Goal: Transaction & Acquisition: Purchase product/service

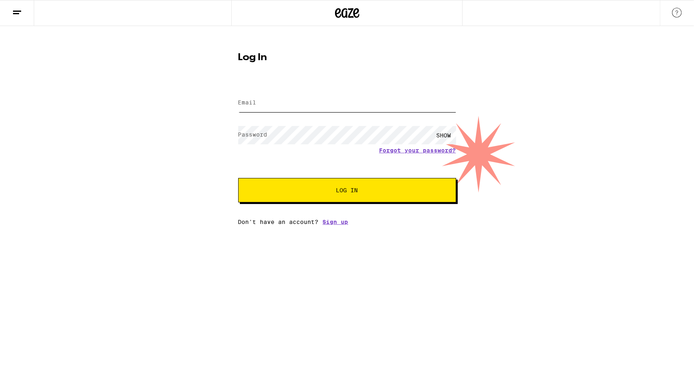
type input "anshvarts@gmail.com"
click at [374, 194] on button "Log In" at bounding box center [347, 190] width 218 height 24
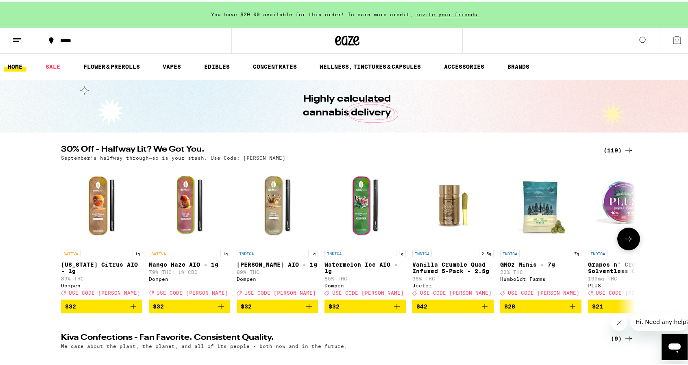
scroll to position [26, 0]
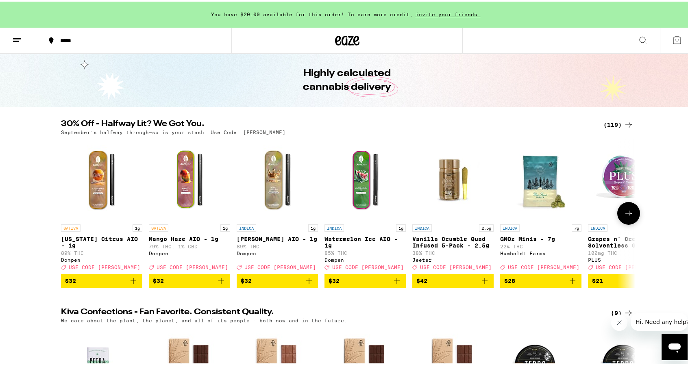
click at [628, 217] on icon at bounding box center [629, 212] width 10 height 10
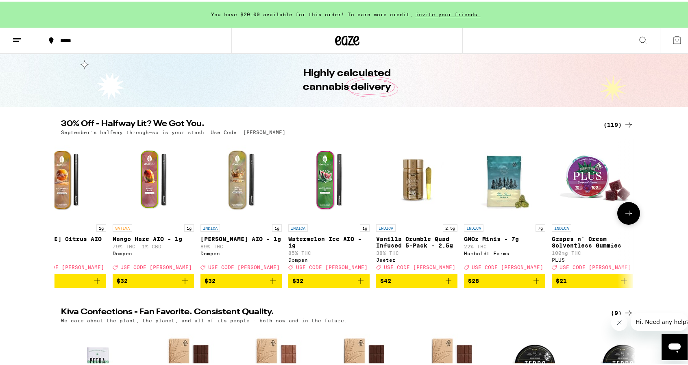
click at [628, 217] on icon at bounding box center [629, 212] width 10 height 10
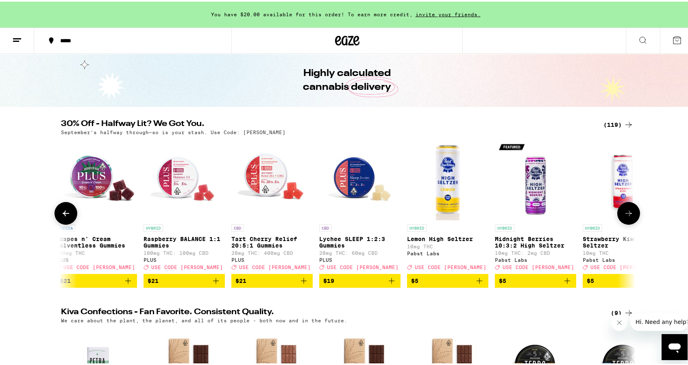
click at [628, 217] on icon at bounding box center [629, 212] width 10 height 10
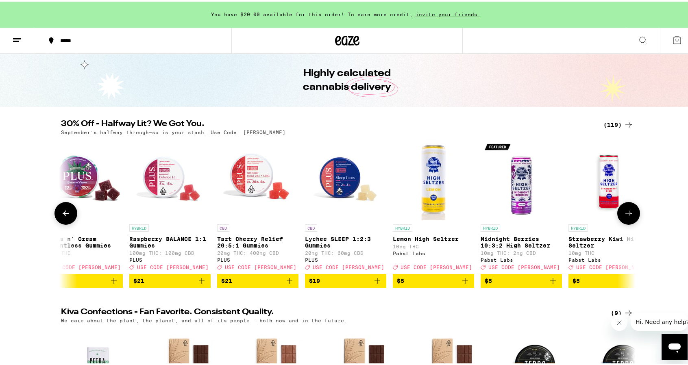
click at [628, 217] on icon at bounding box center [629, 212] width 10 height 10
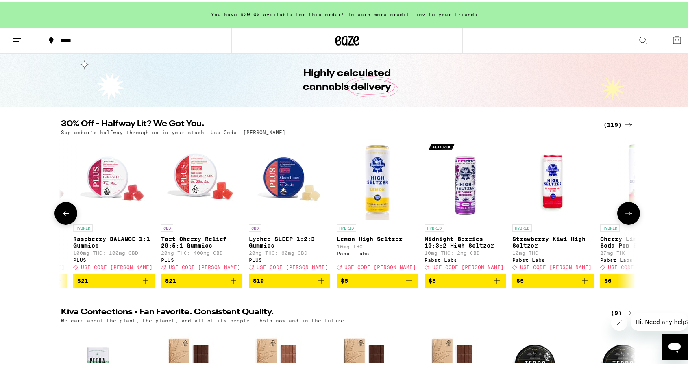
click at [628, 217] on icon at bounding box center [629, 212] width 10 height 10
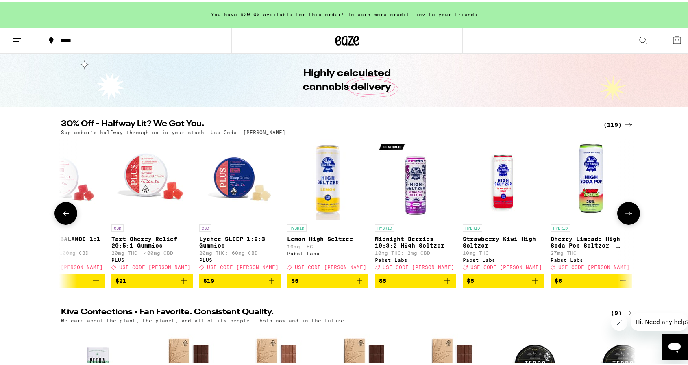
click at [628, 217] on icon at bounding box center [629, 212] width 10 height 10
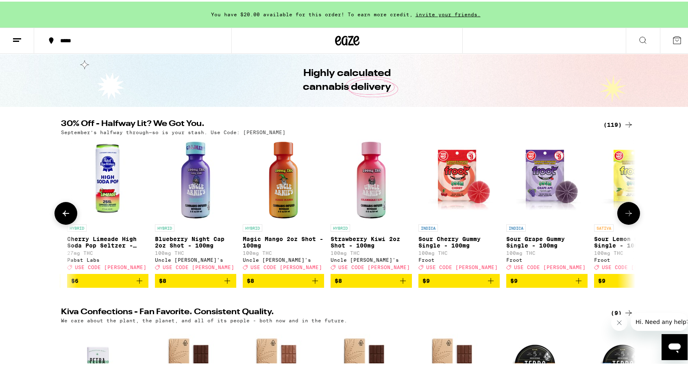
click at [628, 217] on icon at bounding box center [629, 212] width 10 height 10
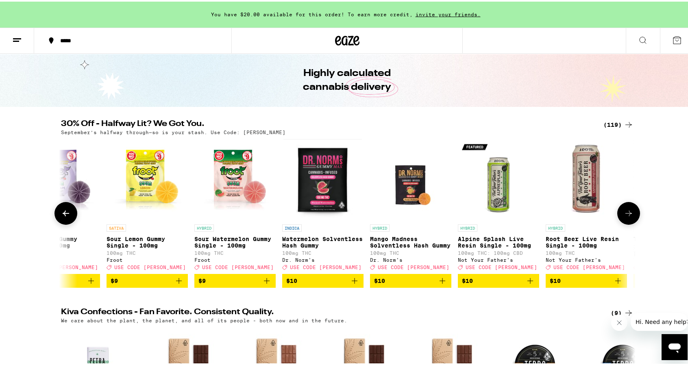
click at [628, 217] on icon at bounding box center [629, 212] width 10 height 10
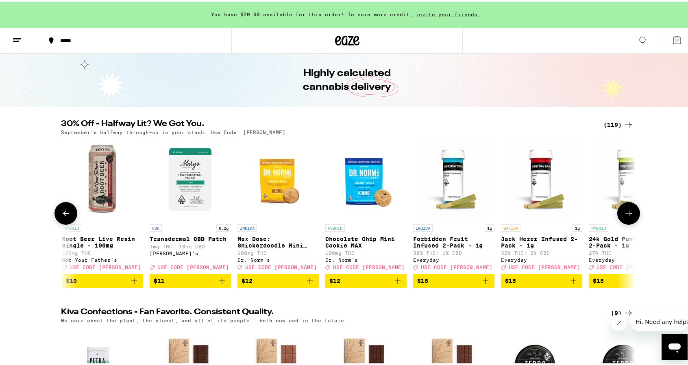
click at [628, 217] on icon at bounding box center [629, 212] width 10 height 10
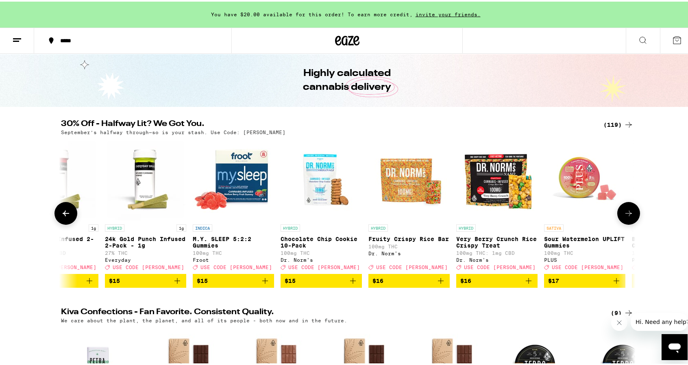
click at [628, 217] on icon at bounding box center [629, 212] width 10 height 10
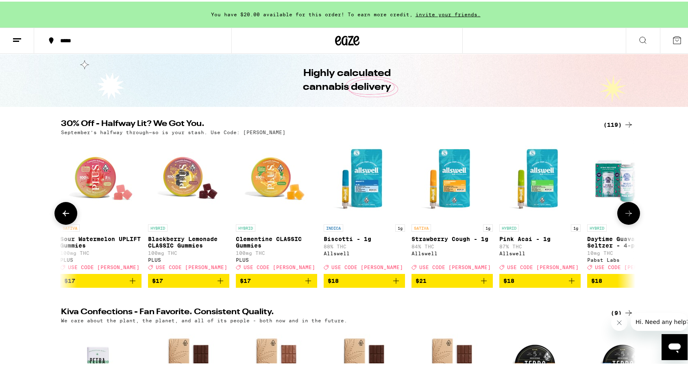
click at [628, 217] on icon at bounding box center [629, 212] width 10 height 10
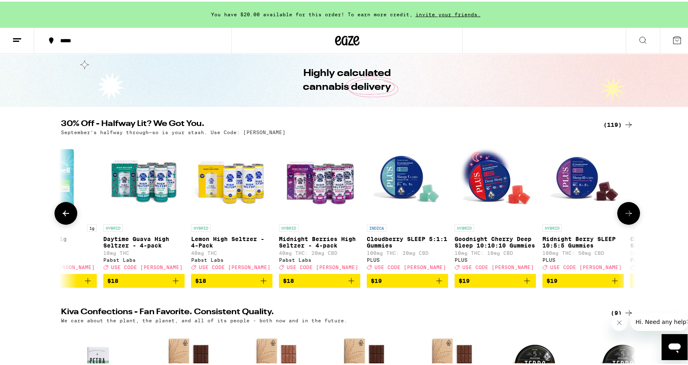
click at [628, 217] on icon at bounding box center [629, 212] width 10 height 10
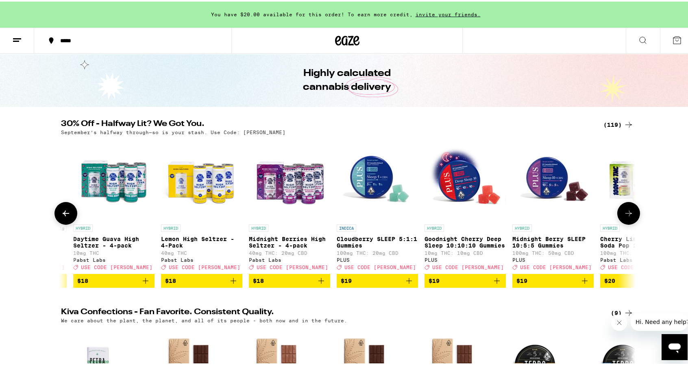
click at [628, 217] on icon at bounding box center [629, 212] width 10 height 10
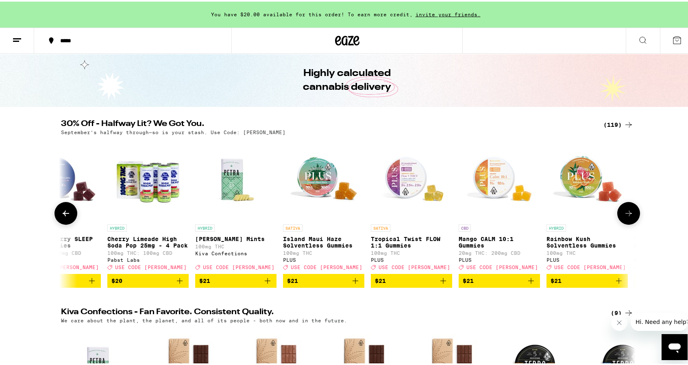
click at [628, 217] on icon at bounding box center [629, 212] width 10 height 10
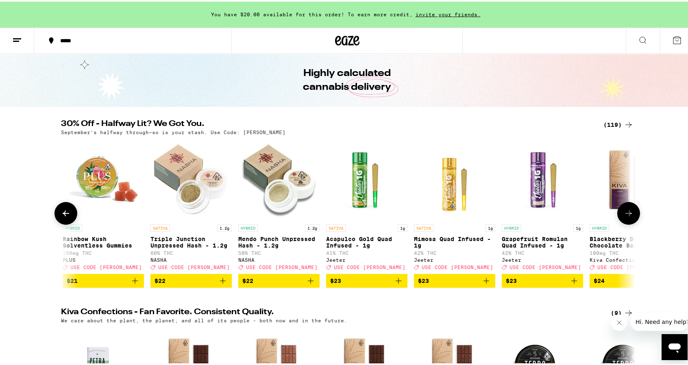
click at [628, 217] on icon at bounding box center [629, 212] width 10 height 10
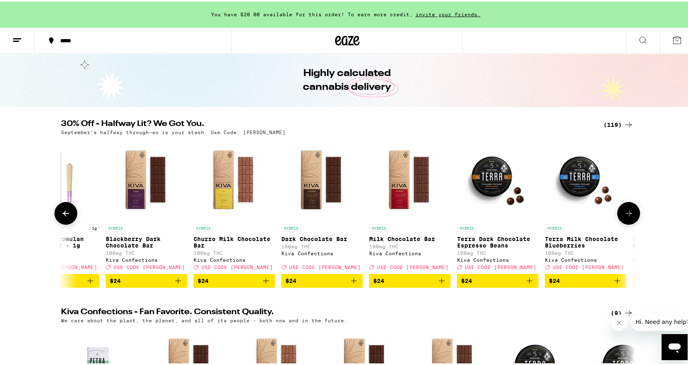
click at [628, 217] on icon at bounding box center [629, 212] width 10 height 10
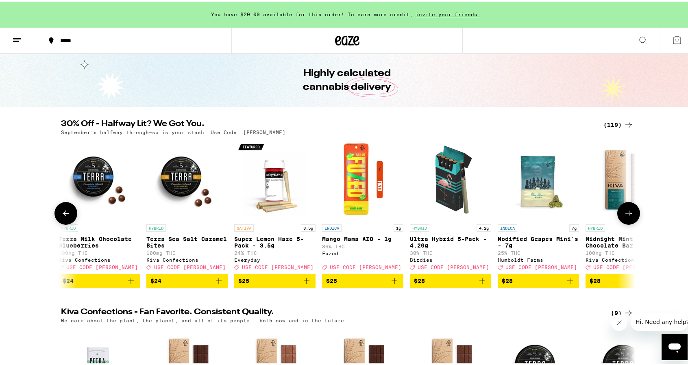
click at [628, 217] on icon at bounding box center [629, 212] width 10 height 10
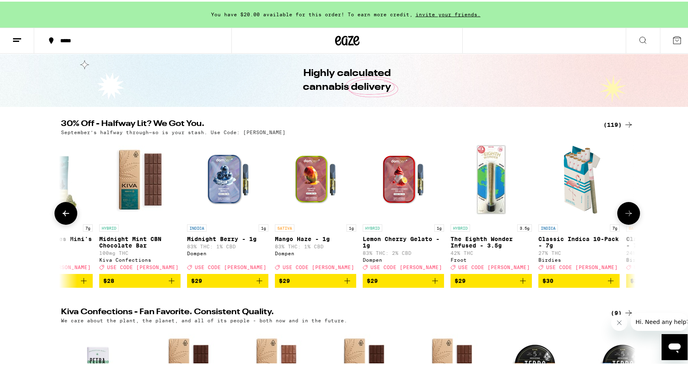
click at [628, 217] on icon at bounding box center [629, 212] width 10 height 10
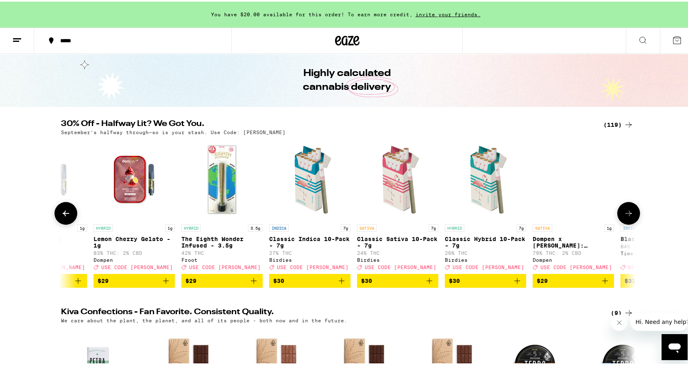
click at [628, 217] on icon at bounding box center [629, 212] width 10 height 10
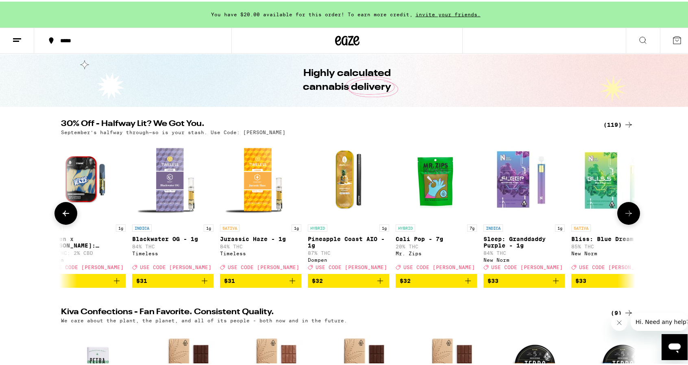
click at [628, 217] on icon at bounding box center [629, 212] width 10 height 10
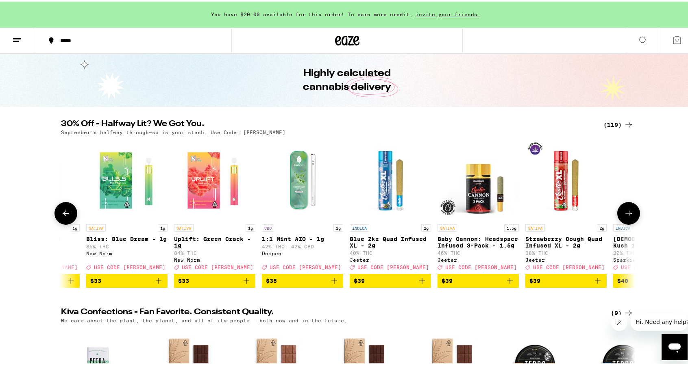
click at [628, 217] on icon at bounding box center [629, 212] width 10 height 10
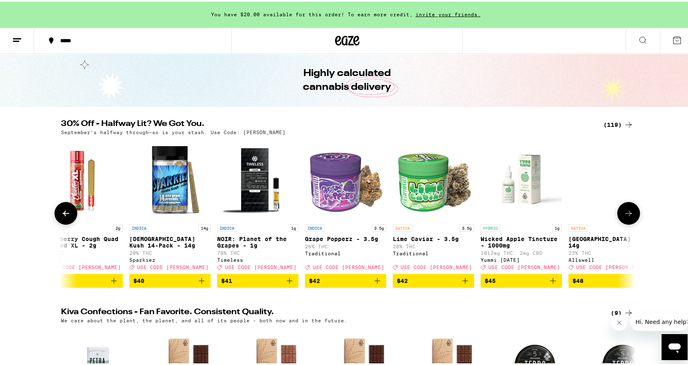
click at [628, 217] on icon at bounding box center [629, 212] width 10 height 10
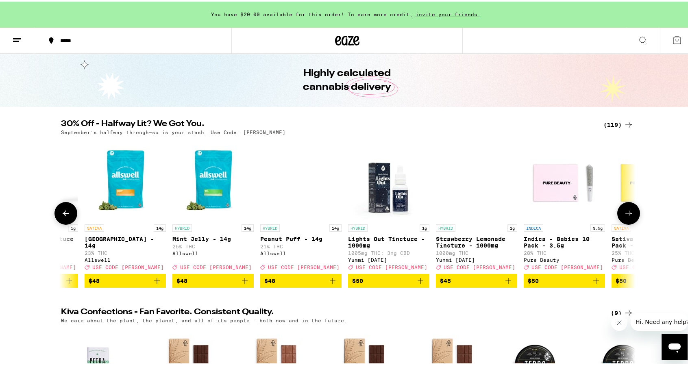
click at [628, 217] on icon at bounding box center [629, 212] width 10 height 10
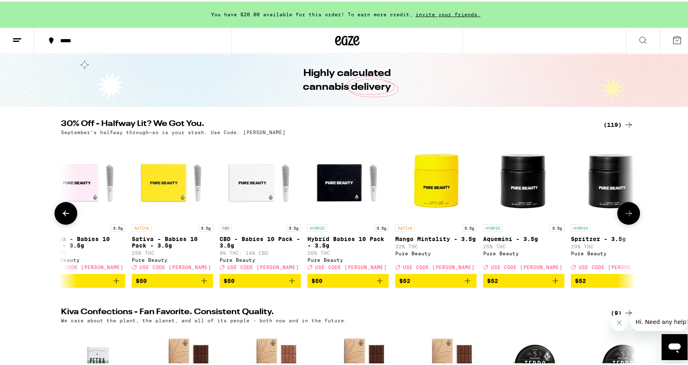
click at [628, 217] on icon at bounding box center [629, 212] width 10 height 10
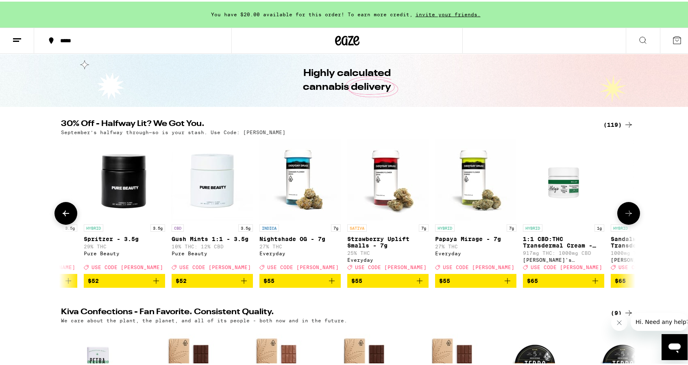
click at [628, 217] on icon at bounding box center [629, 212] width 10 height 10
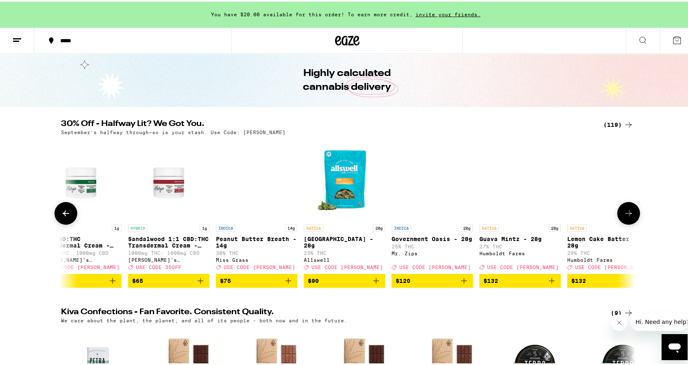
click at [628, 217] on icon at bounding box center [629, 212] width 10 height 10
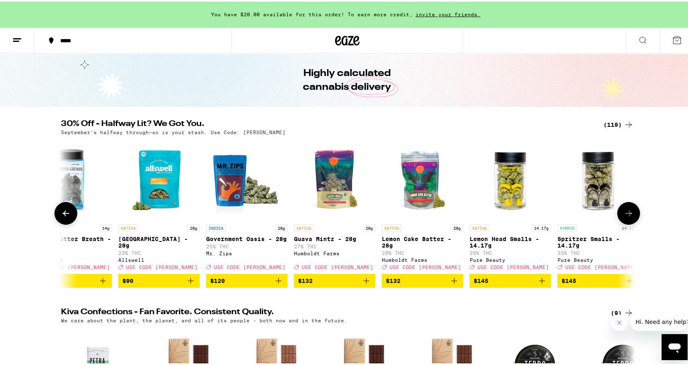
scroll to position [0, 9875]
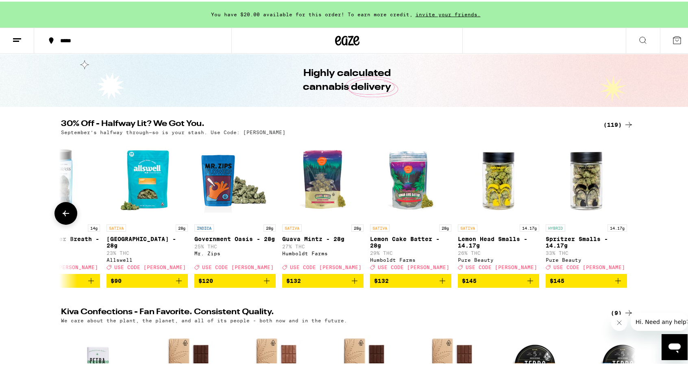
click at [628, 217] on div at bounding box center [628, 211] width 23 height 23
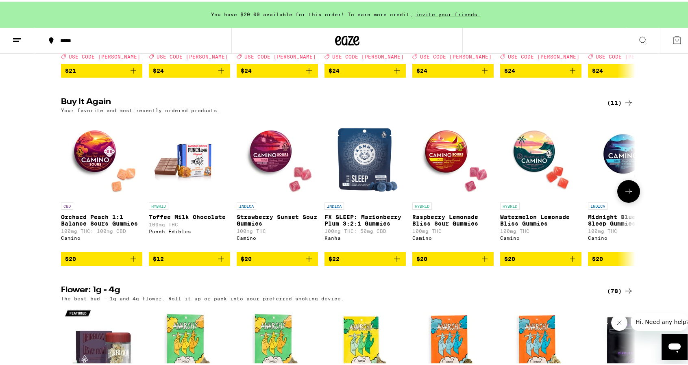
scroll to position [425, 0]
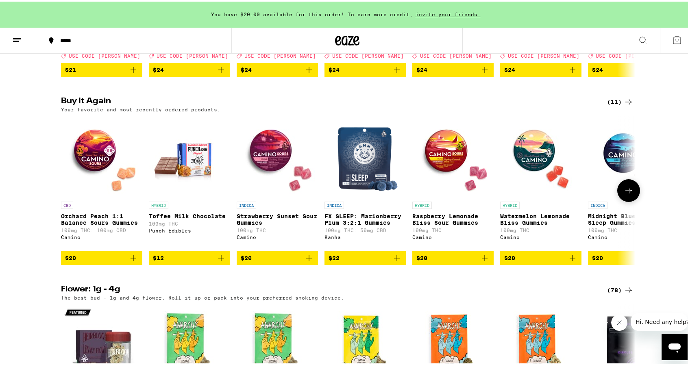
click at [131, 261] on icon "Add to bag" at bounding box center [133, 257] width 10 height 10
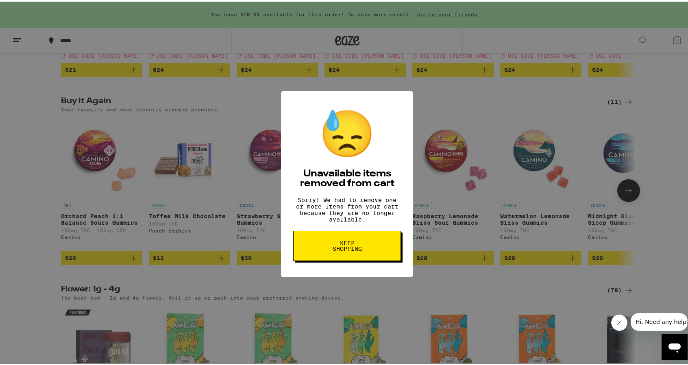
click at [305, 249] on button "Keep Shopping" at bounding box center [347, 244] width 108 height 30
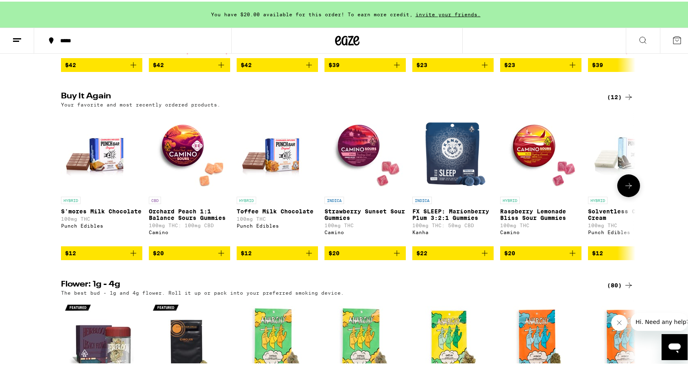
click at [223, 259] on button "$20" at bounding box center [189, 252] width 81 height 14
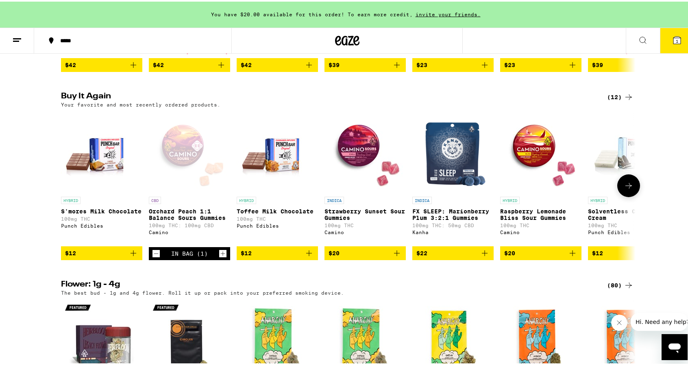
click at [223, 256] on button "Increment" at bounding box center [223, 252] width 8 height 8
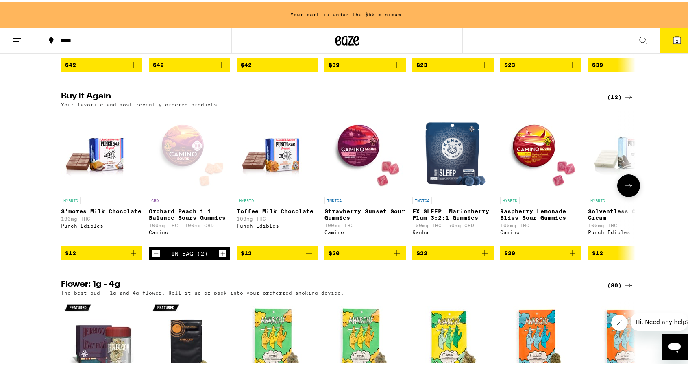
click at [132, 256] on icon "Add to bag" at bounding box center [133, 252] width 10 height 10
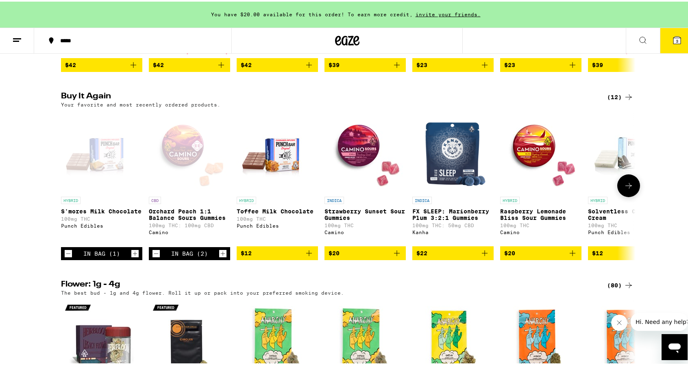
click at [132, 257] on icon "Increment" at bounding box center [134, 252] width 7 height 10
click at [219, 257] on icon "Increment" at bounding box center [222, 252] width 7 height 10
click at [665, 41] on button "6" at bounding box center [677, 38] width 34 height 25
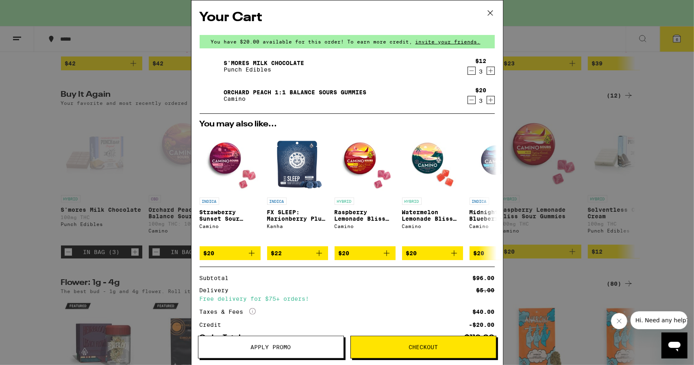
click at [487, 73] on icon "Increment" at bounding box center [490, 71] width 7 height 10
click at [464, 71] on div "$12 4" at bounding box center [479, 66] width 30 height 17
click at [468, 71] on icon "Decrement" at bounding box center [471, 71] width 7 height 10
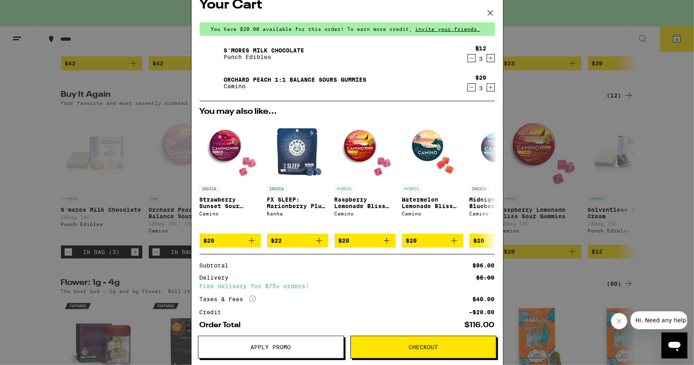
scroll to position [12, 0]
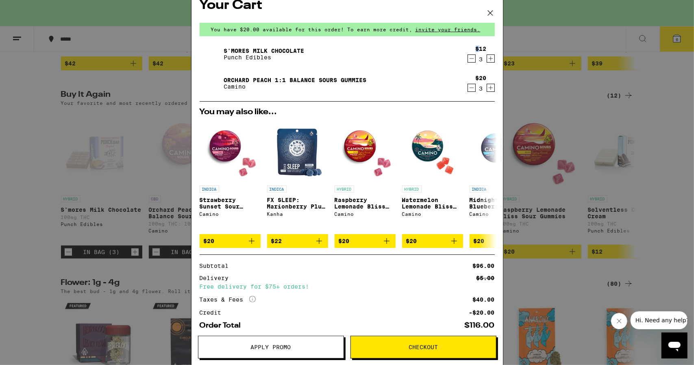
click at [424, 345] on span "Checkout" at bounding box center [422, 347] width 29 height 6
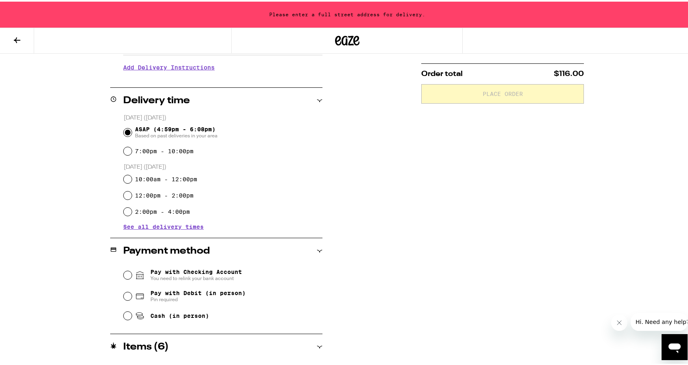
scroll to position [167, 0]
click at [200, 292] on span "Pay with Debit (in person)" at bounding box center [197, 292] width 95 height 7
click at [132, 292] on input "Pay with Debit (in person) Pin required" at bounding box center [128, 295] width 8 height 8
radio input "true"
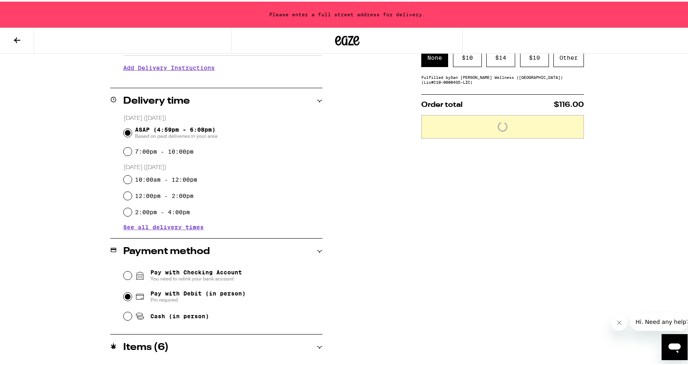
scroll to position [136, 0]
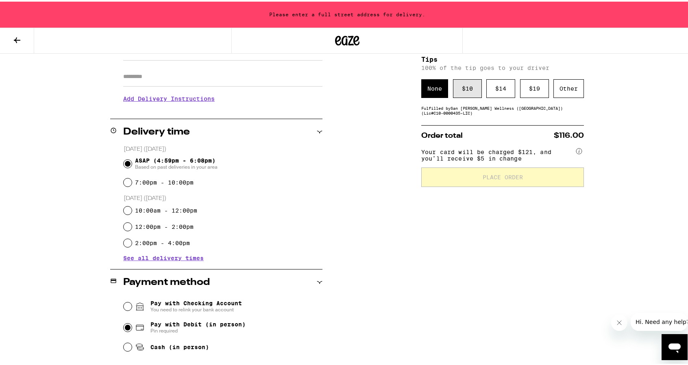
click at [468, 86] on div "$ 10" at bounding box center [467, 87] width 29 height 19
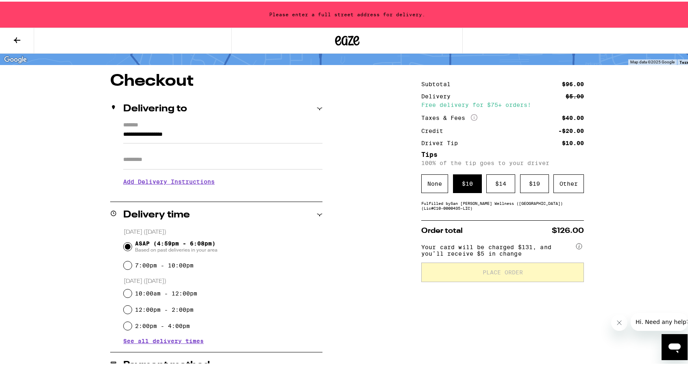
scroll to position [50, 0]
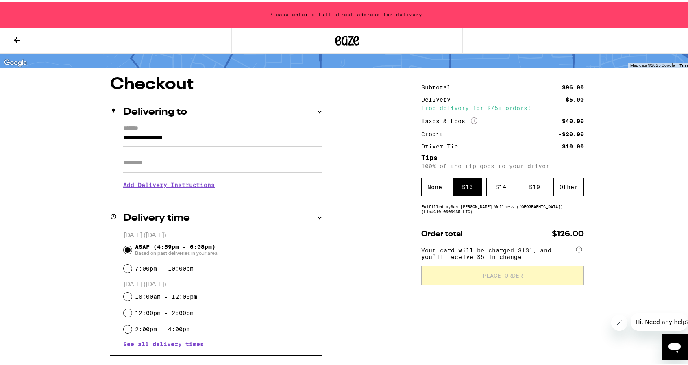
click at [206, 143] on input "**********" at bounding box center [222, 138] width 199 height 14
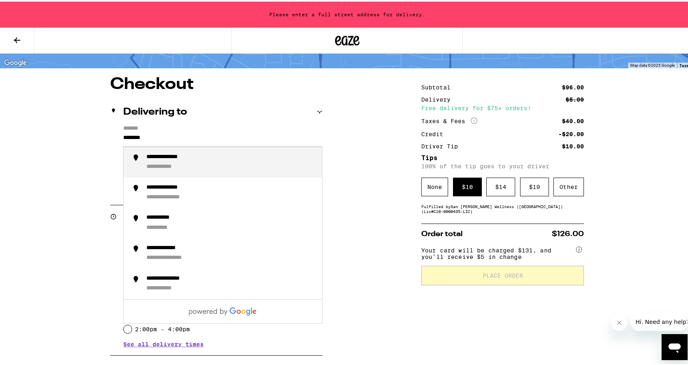
click at [206, 155] on div "**********" at bounding box center [230, 160] width 169 height 17
type input "**********"
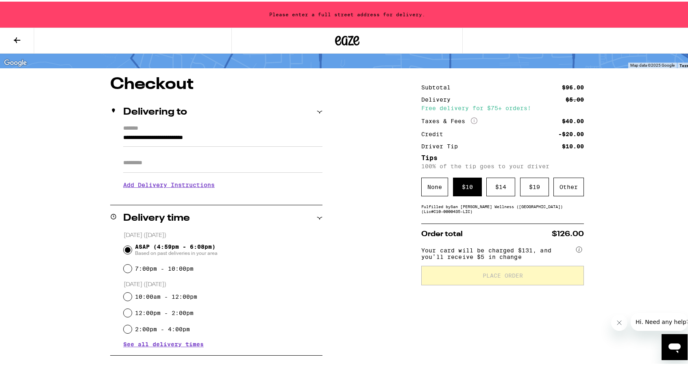
scroll to position [24, 0]
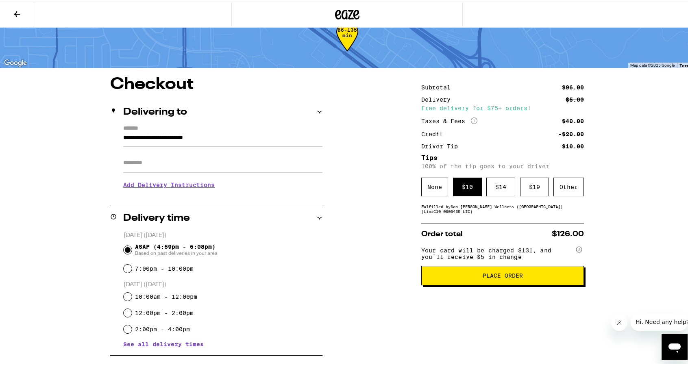
click at [448, 277] on span "Place Order" at bounding box center [502, 274] width 149 height 6
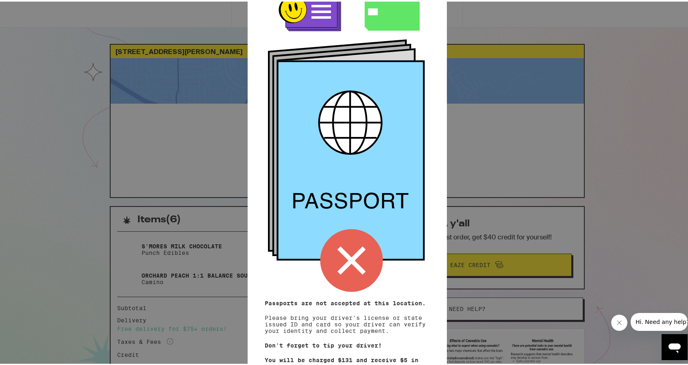
scroll to position [59, 0]
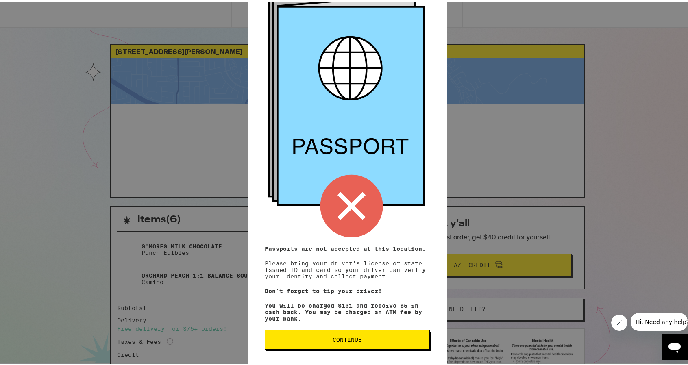
click at [359, 339] on span "Continue" at bounding box center [347, 338] width 151 height 6
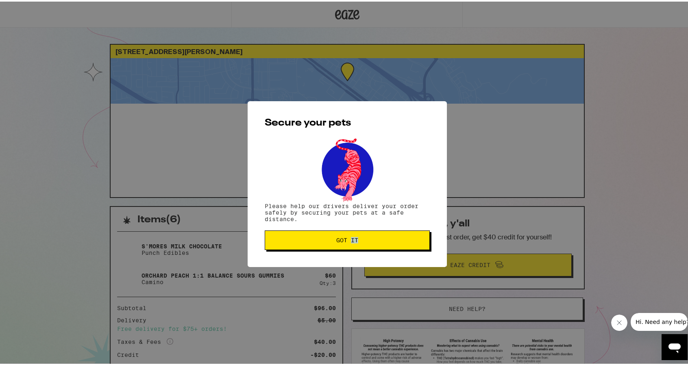
click at [359, 339] on div "Secure your pets Please help our drivers deliver your order safely by securing …" at bounding box center [347, 182] width 694 height 365
